Goal: Information Seeking & Learning: Learn about a topic

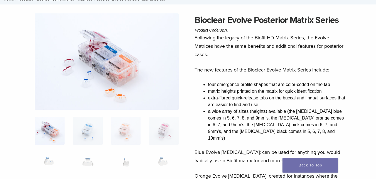
scroll to position [28, 0]
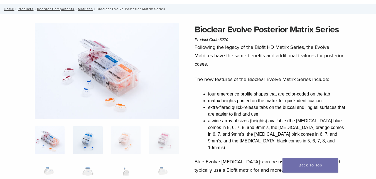
click at [95, 135] on img at bounding box center [88, 140] width 30 height 28
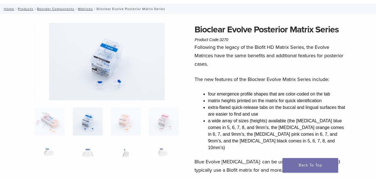
click at [104, 85] on img at bounding box center [107, 61] width 116 height 77
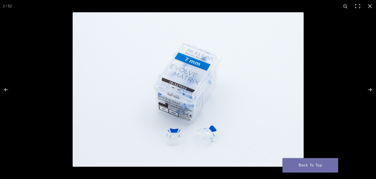
click at [178, 136] on img "Full screen image" at bounding box center [188, 89] width 231 height 154
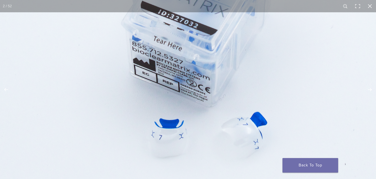
click at [153, 82] on img "Full screen image" at bounding box center [202, 28] width 535 height 357
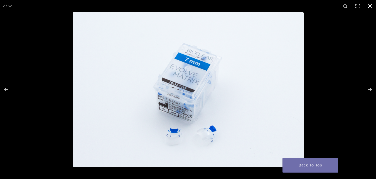
click at [374, 5] on button "Close (Esc)" at bounding box center [370, 6] width 12 height 12
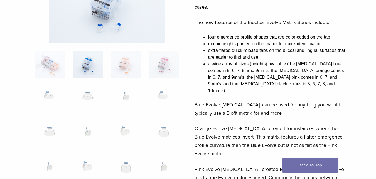
scroll to position [84, 0]
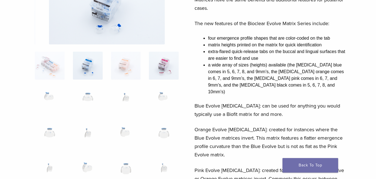
click at [160, 67] on img at bounding box center [164, 66] width 30 height 28
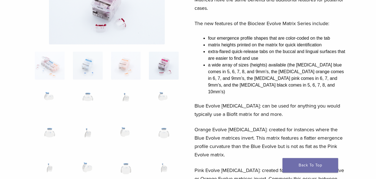
click at [100, 30] on img at bounding box center [107, 5] width 116 height 77
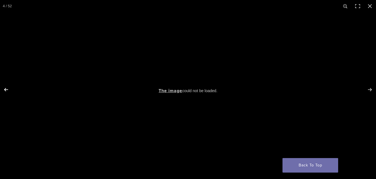
click at [3, 88] on button "Previous (arrow left)" at bounding box center [10, 90] width 20 height 28
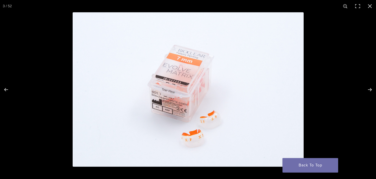
click at [194, 136] on img "Full screen image" at bounding box center [188, 89] width 231 height 154
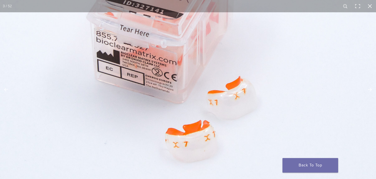
click at [194, 136] on img "Full screen image" at bounding box center [180, 28] width 535 height 357
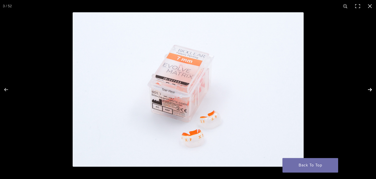
click at [371, 88] on button "Next (arrow right)" at bounding box center [367, 90] width 20 height 28
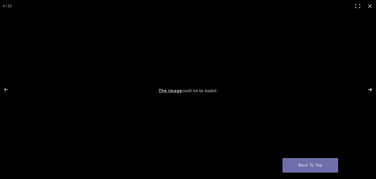
click at [371, 90] on button "Next (arrow right)" at bounding box center [367, 90] width 20 height 28
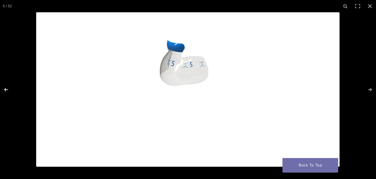
click at [7, 88] on button "Previous (arrow left)" at bounding box center [10, 90] width 20 height 28
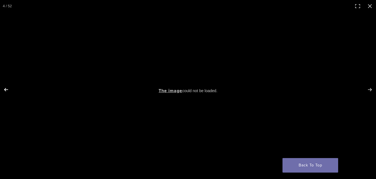
click at [6, 88] on button "Previous (arrow left)" at bounding box center [10, 90] width 20 height 28
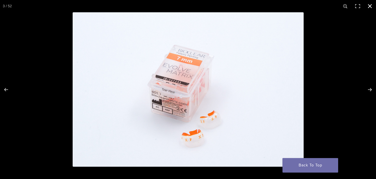
click at [371, 8] on button "Close (Esc)" at bounding box center [370, 6] width 12 height 12
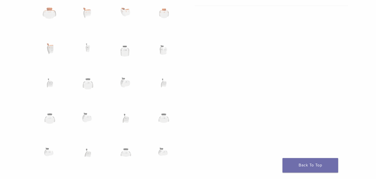
scroll to position [413, 0]
click at [88, 83] on img at bounding box center [88, 87] width 30 height 28
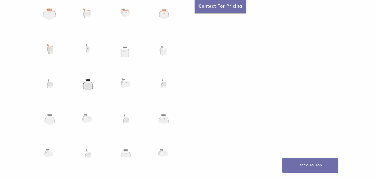
click at [88, 83] on img at bounding box center [88, 87] width 30 height 28
